Goal: Task Accomplishment & Management: Complete application form

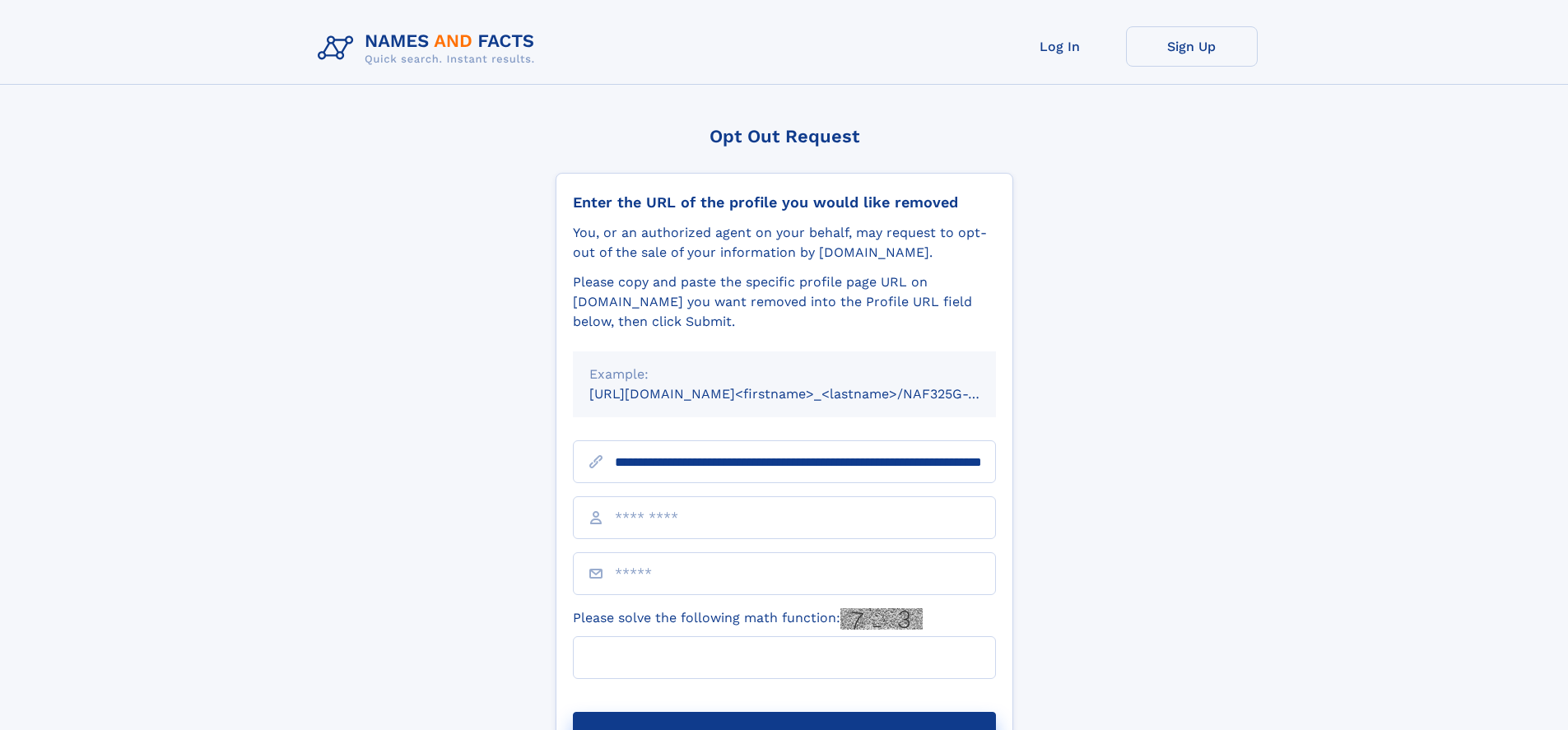
scroll to position [0, 166]
type input "**********"
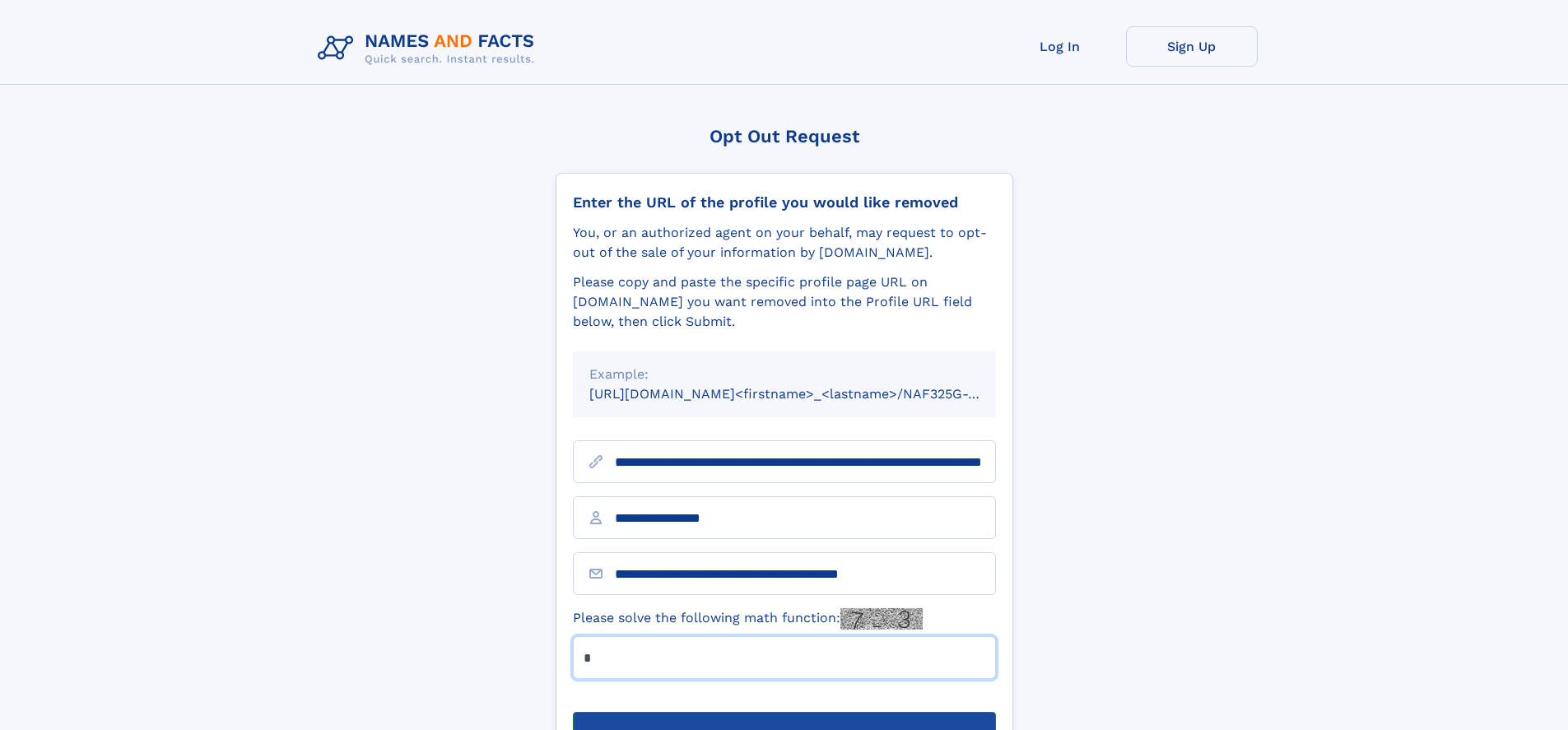
type input "*"
click at [784, 711] on button "Submit Opt Out Request" at bounding box center [784, 738] width 423 height 53
